Goal: Navigation & Orientation: Find specific page/section

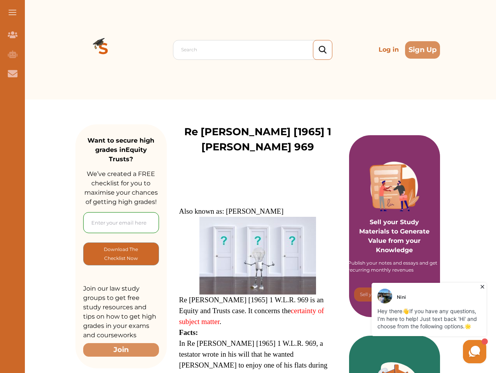
click at [248, 198] on p at bounding box center [257, 202] width 157 height 8
click at [12, 12] on span at bounding box center [13, 12] width 8 height 1
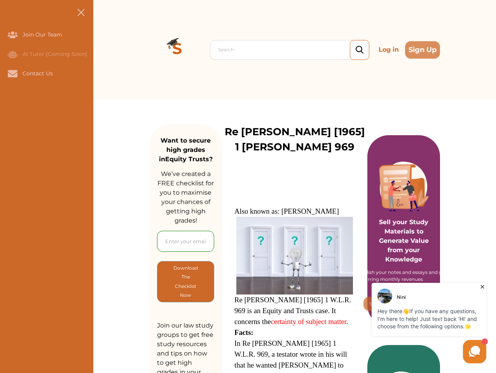
click at [12, 35] on icon "Join Our Team" at bounding box center [13, 34] width 10 height 7
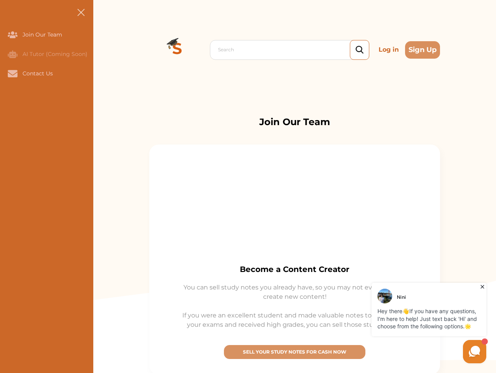
click at [12, 54] on icon "AI Tutor (Coming Soon)" at bounding box center [13, 54] width 10 height 8
click at [12, 73] on icon "Contact Us" at bounding box center [13, 73] width 10 height 7
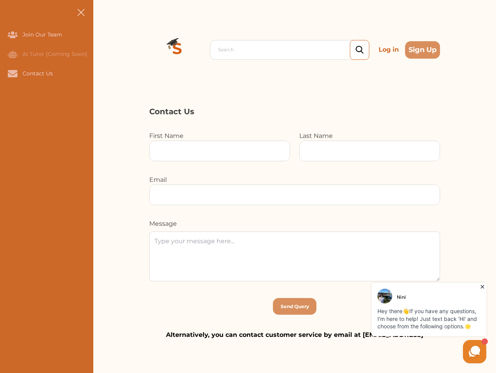
click at [103, 50] on div "Search Log in Sign Up Search Log in Sign Up" at bounding box center [294, 49] width 403 height 99
click at [389, 50] on p "Log in" at bounding box center [388, 50] width 26 height 16
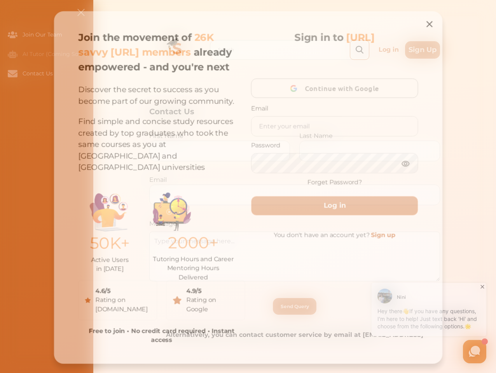
click at [422, 50] on div "Join the movement of 26K savvy [URL] members already empowered - and you're nex…" at bounding box center [248, 187] width 397 height 360
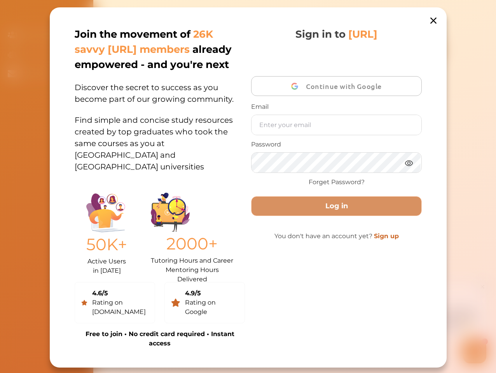
click at [121, 254] on p "50K+" at bounding box center [106, 244] width 41 height 24
